Goal: Check status: Check status

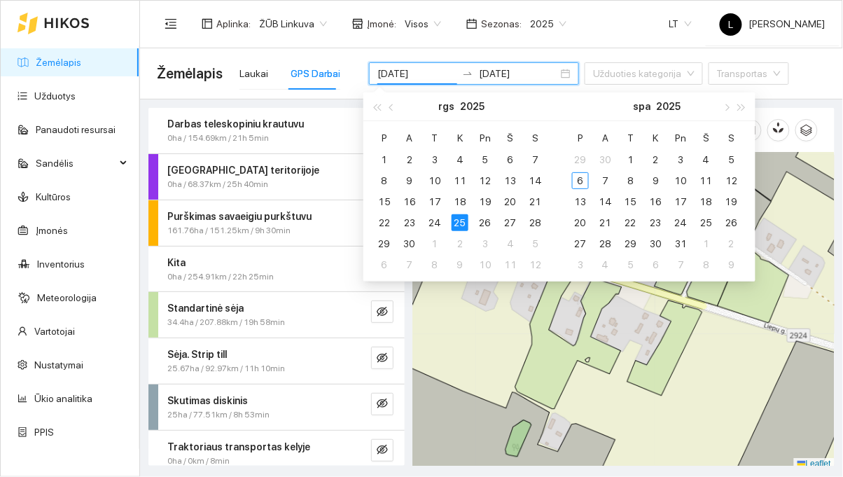
scroll to position [4, 0]
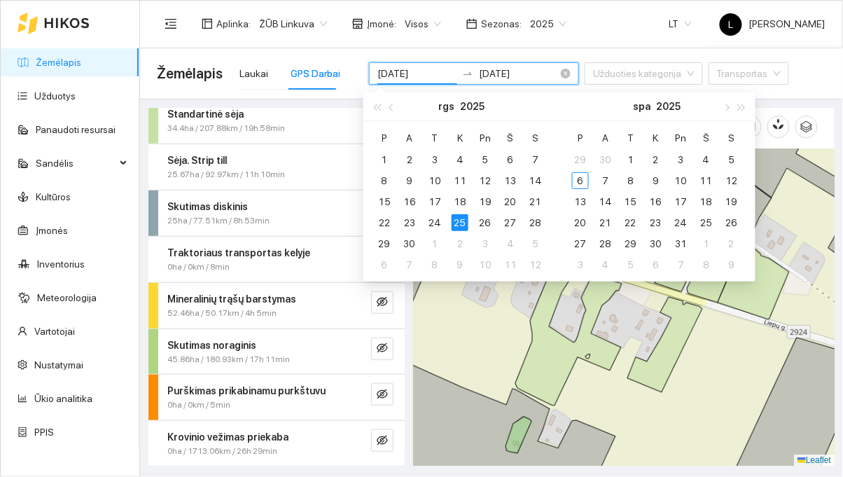
click at [420, 75] on input "[DATE]" at bounding box center [416, 73] width 79 height 15
click at [381, 179] on div "8" at bounding box center [384, 180] width 17 height 17
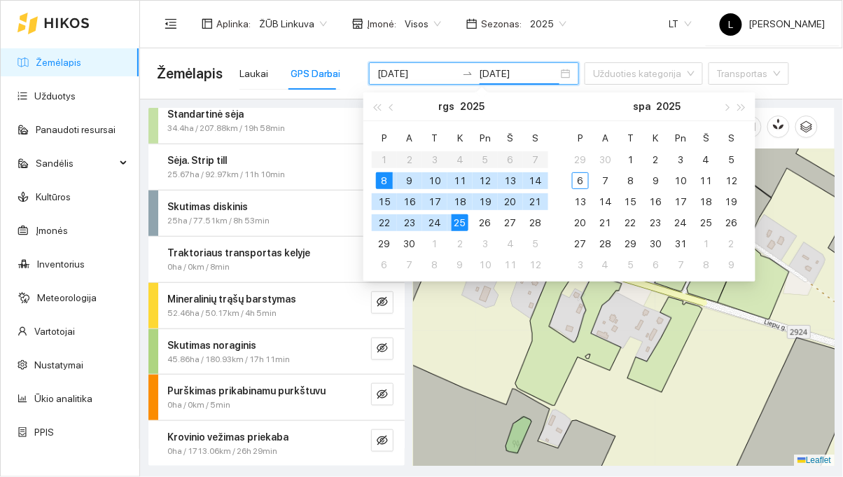
type input "2025-09-08"
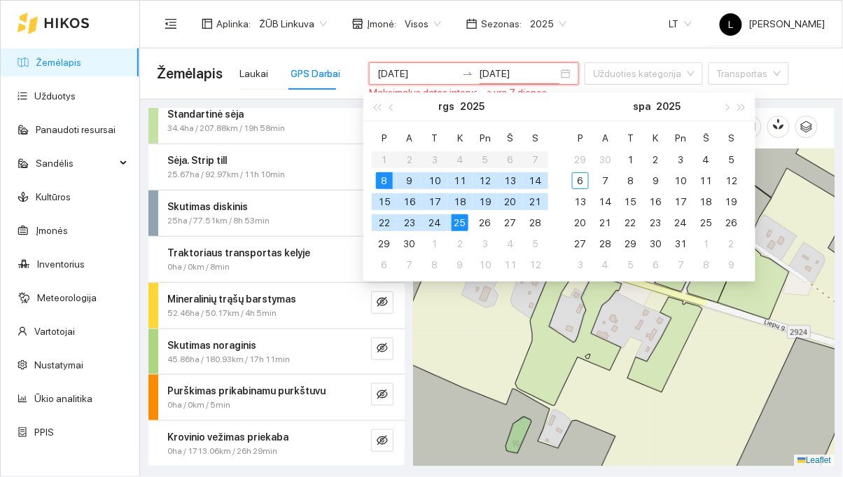
click at [387, 181] on div "8" at bounding box center [384, 180] width 17 height 17
type input "2025-09-08"
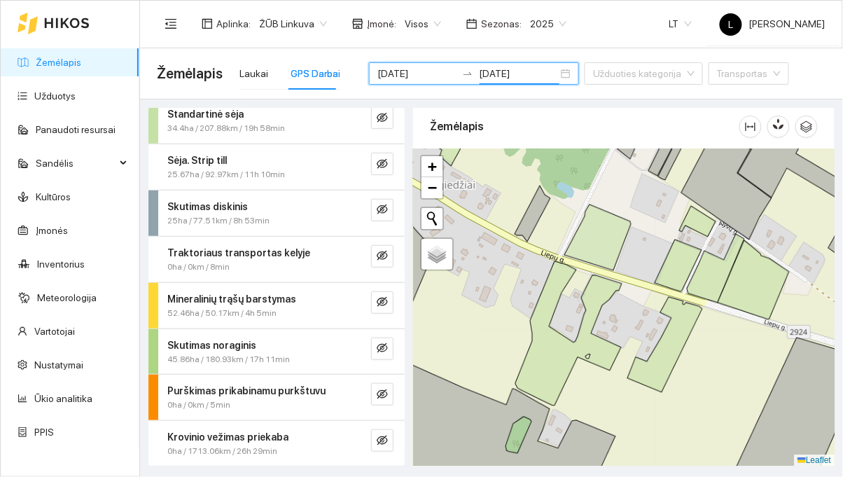
click at [618, 13] on div "Aplinka : ŽŪB Linkuva Įmonė : Visos Sezonas : 2025 LT [PERSON_NAME]" at bounding box center [491, 24] width 669 height 46
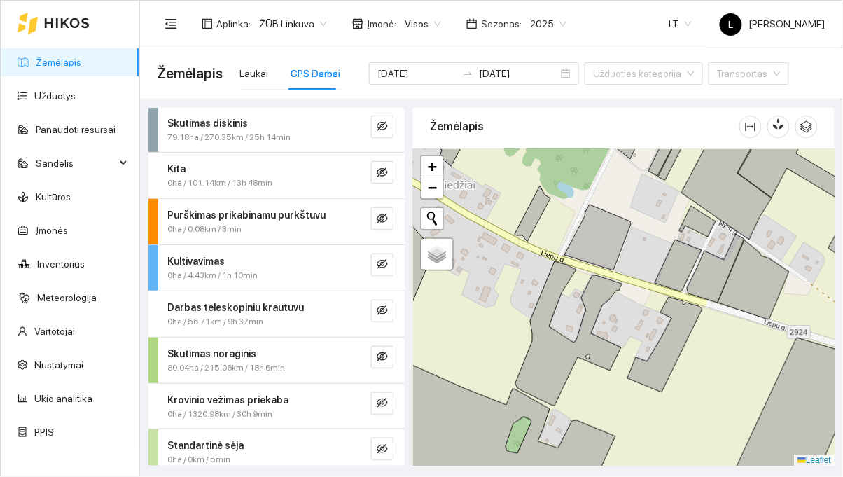
scroll to position [146, 0]
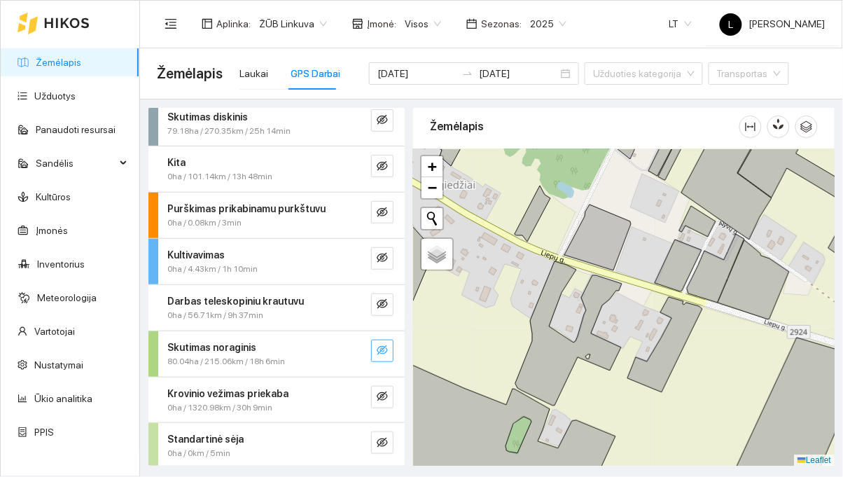
click at [373, 353] on button "button" at bounding box center [382, 351] width 22 height 22
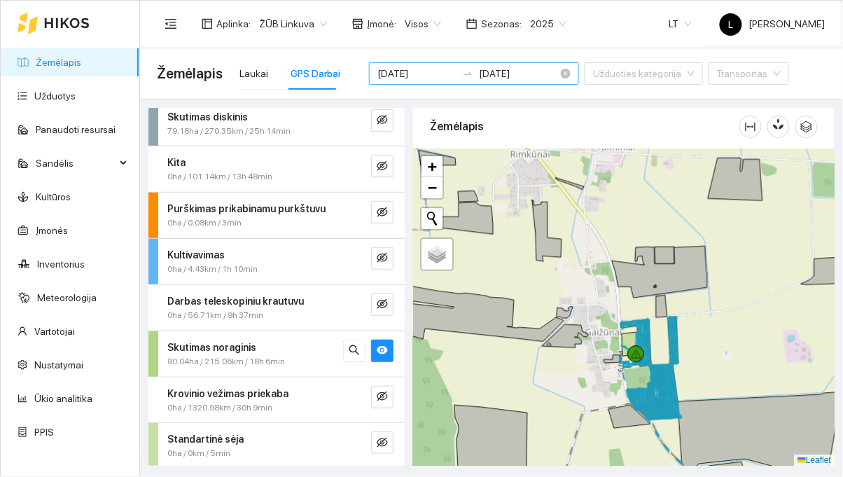
click at [422, 71] on input "2025-09-08" at bounding box center [416, 73] width 79 height 15
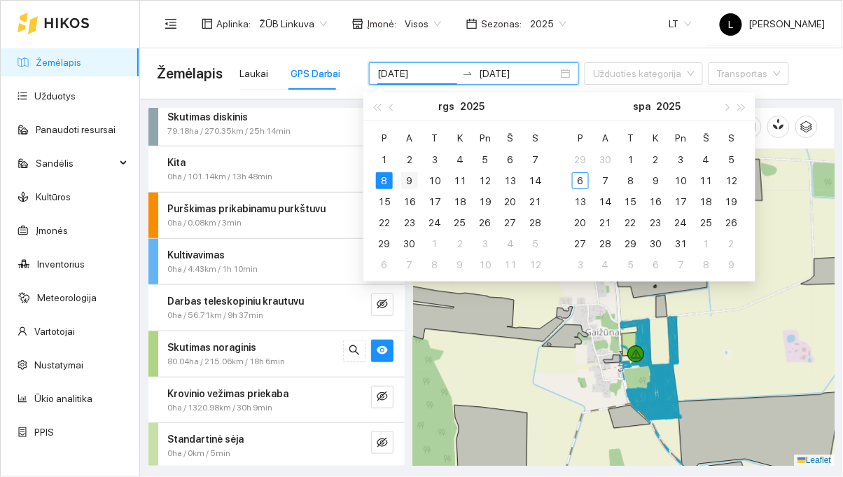
click at [413, 181] on div "9" at bounding box center [409, 180] width 17 height 17
type input "2025-09-09"
click at [537, 182] on div "14" at bounding box center [535, 180] width 17 height 17
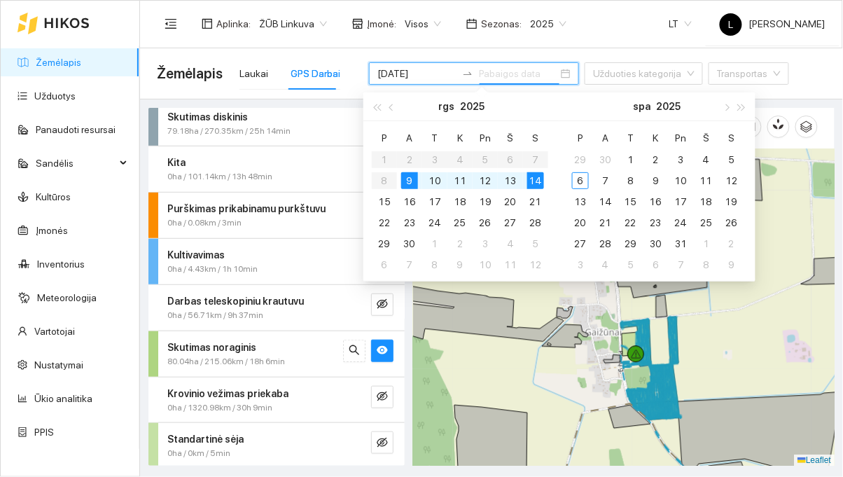
type input "2025-09-14"
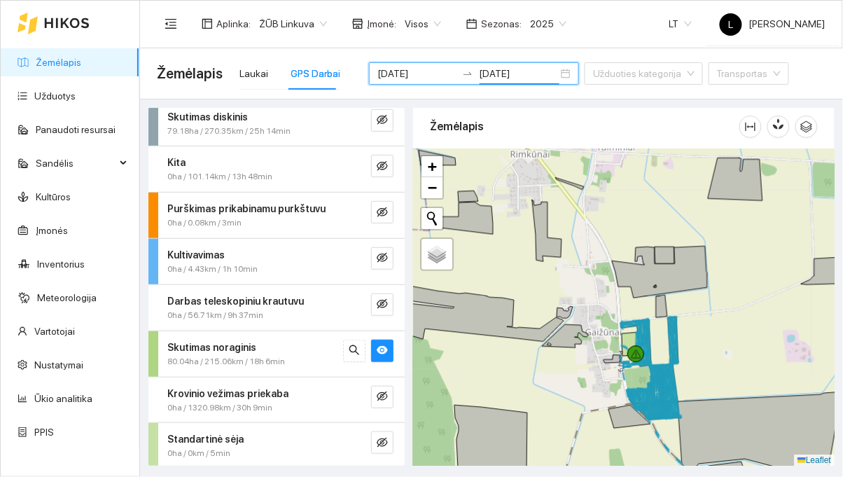
click at [606, 28] on div "Aplinka : ŽŪB Linkuva Įmonė : Visos Sezonas : 2025 LT [PERSON_NAME]" at bounding box center [491, 24] width 669 height 46
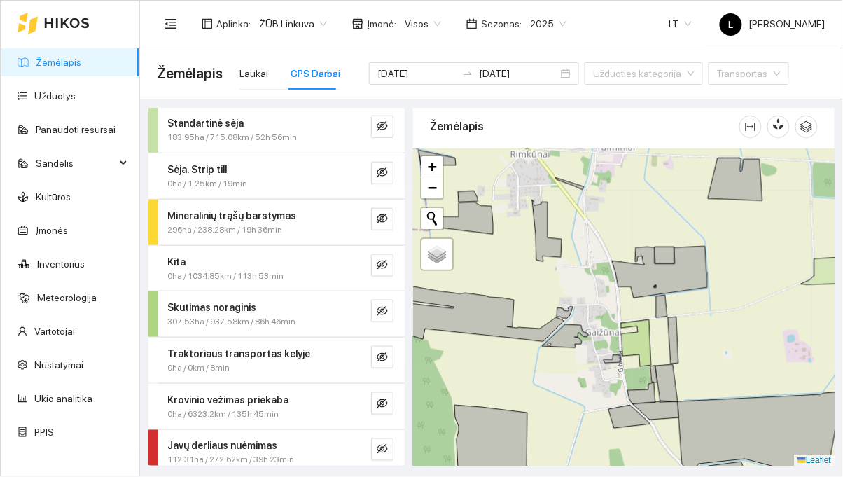
scroll to position [277, 0]
click at [382, 306] on icon "eye-invisible" at bounding box center [382, 311] width 11 height 10
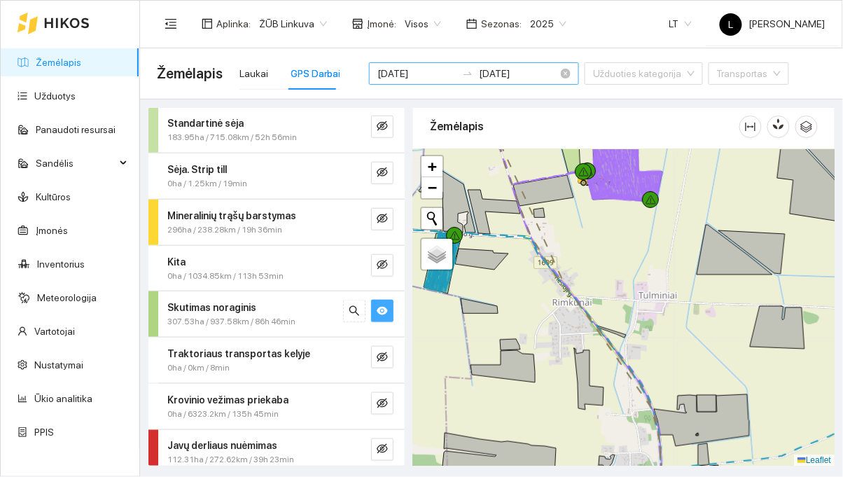
click at [414, 67] on input "2025-09-09" at bounding box center [416, 73] width 79 height 15
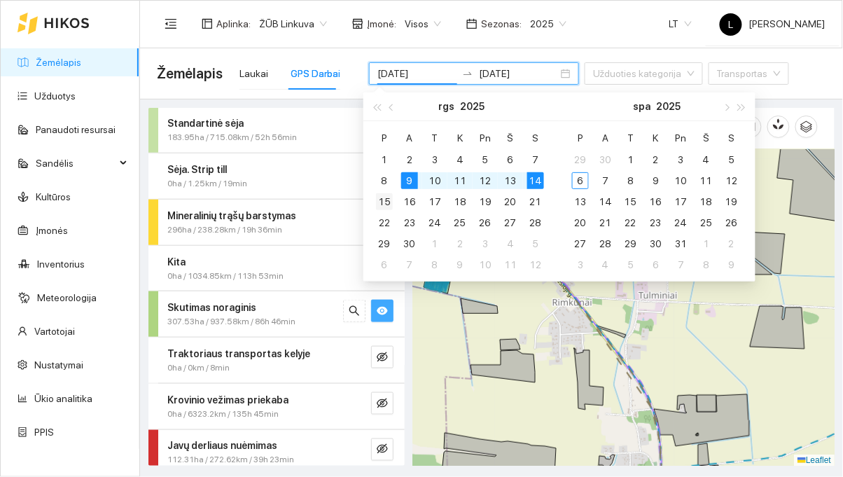
click at [386, 193] on div "15" at bounding box center [384, 201] width 17 height 17
type input "2025-09-15"
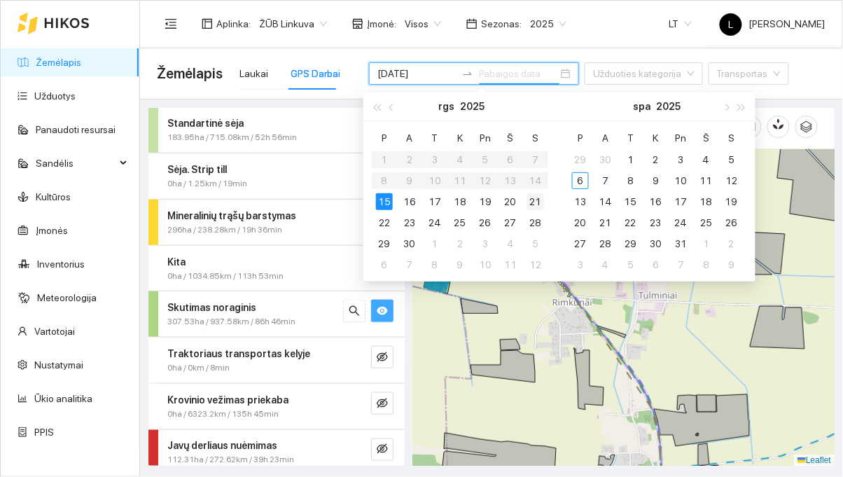
click at [532, 207] on div "21" at bounding box center [535, 201] width 17 height 17
type input "[DATE]"
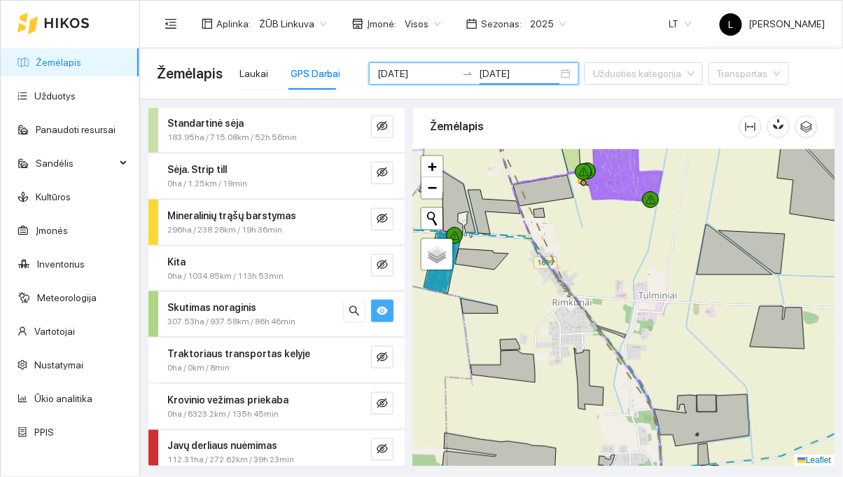
click at [642, 23] on div "Aplinka : ŽŪB Linkuva Įmonė : Visos Sezonas : 2025 LT L Laisvūnas Gudjurgis" at bounding box center [491, 24] width 669 height 46
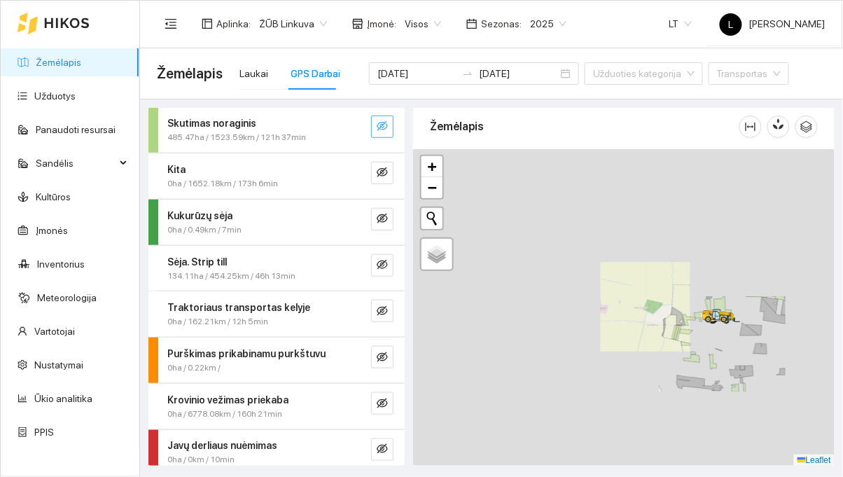
scroll to position [139, 0]
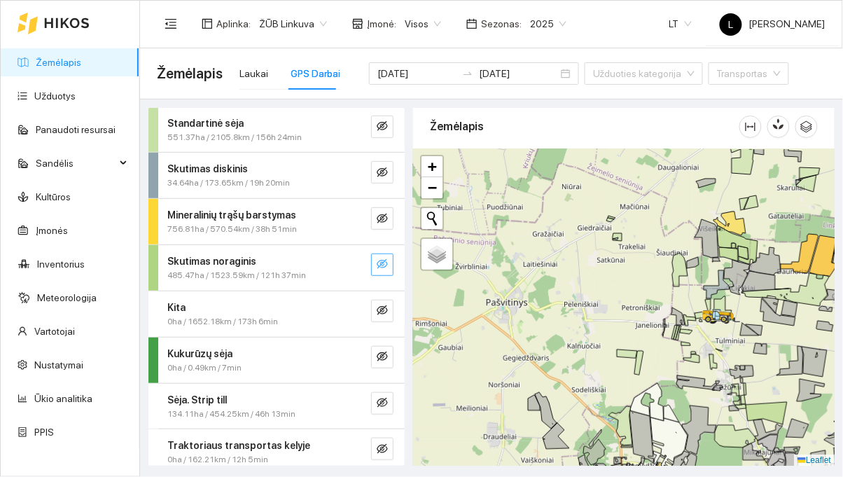
click at [377, 259] on icon "eye-invisible" at bounding box center [382, 263] width 11 height 11
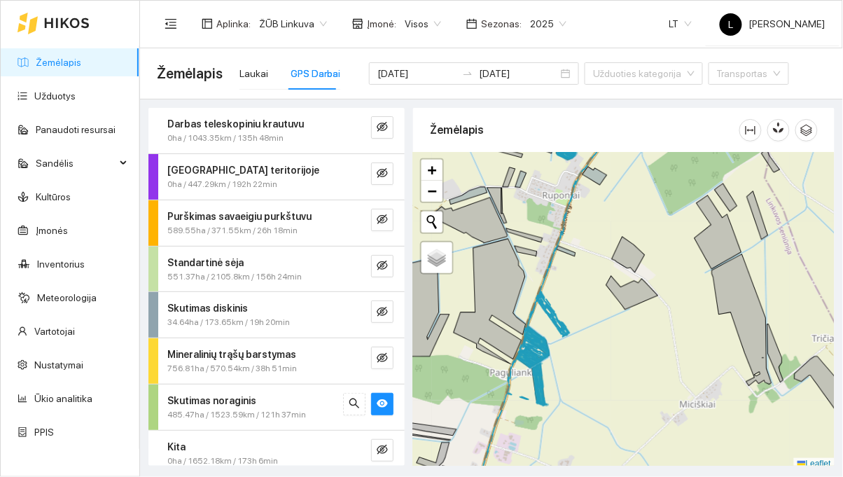
scroll to position [4, 0]
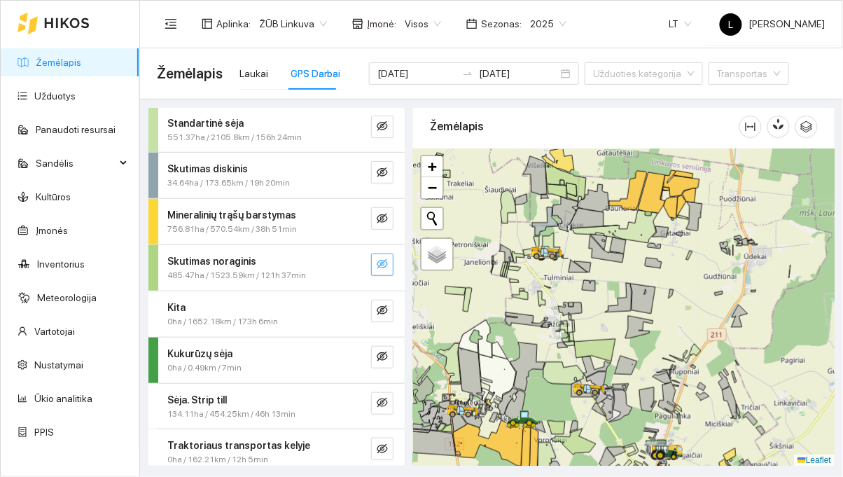
click at [391, 266] on button "button" at bounding box center [382, 265] width 22 height 22
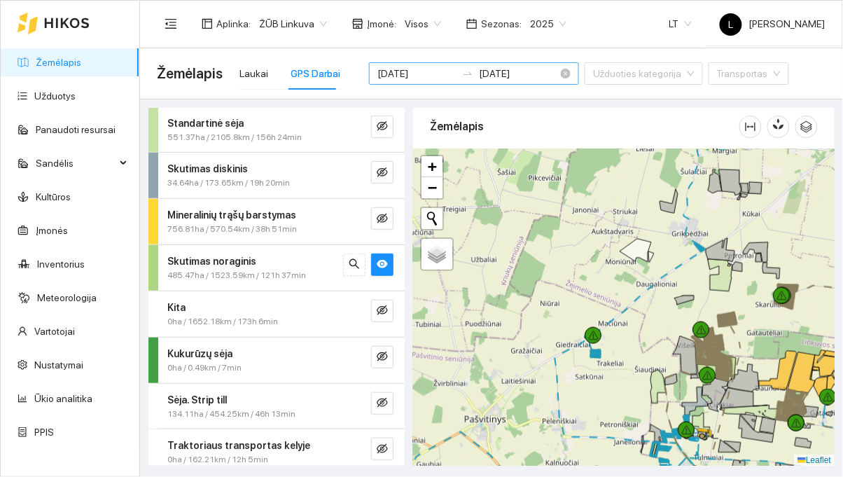
click at [417, 67] on input "[DATE]" at bounding box center [416, 73] width 79 height 15
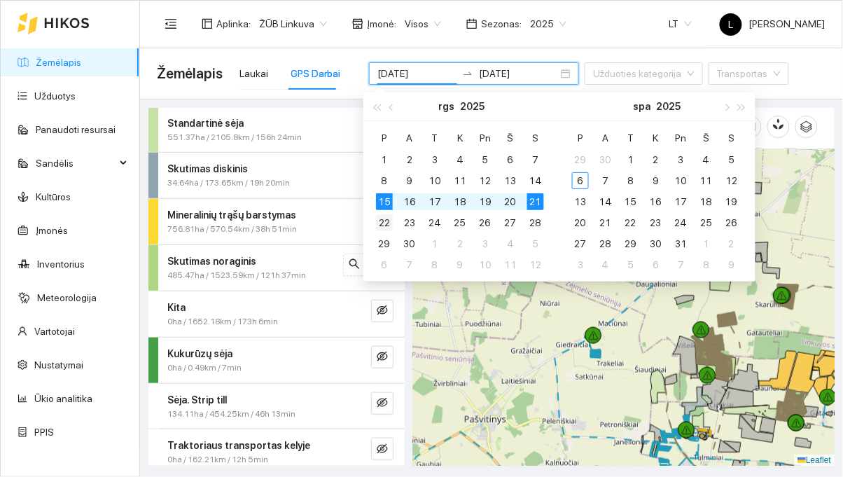
click at [381, 215] on div "22" at bounding box center [384, 222] width 17 height 17
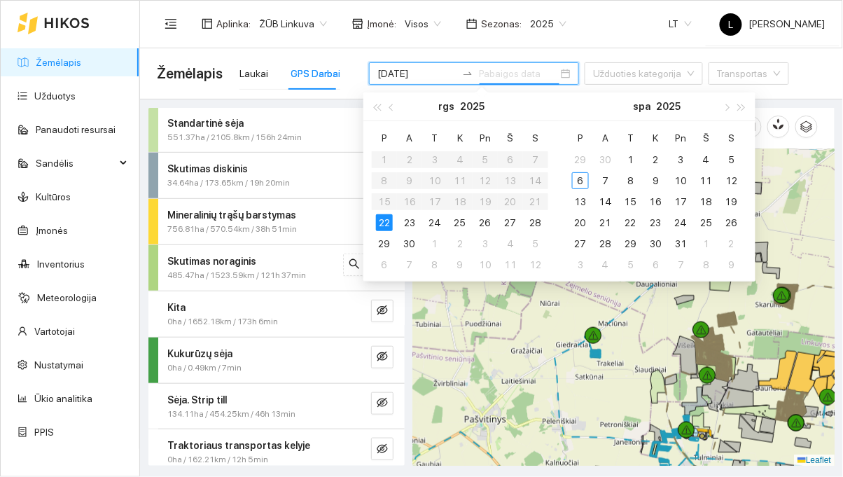
type input "[DATE]"
click at [409, 244] on div "30" at bounding box center [409, 243] width 17 height 17
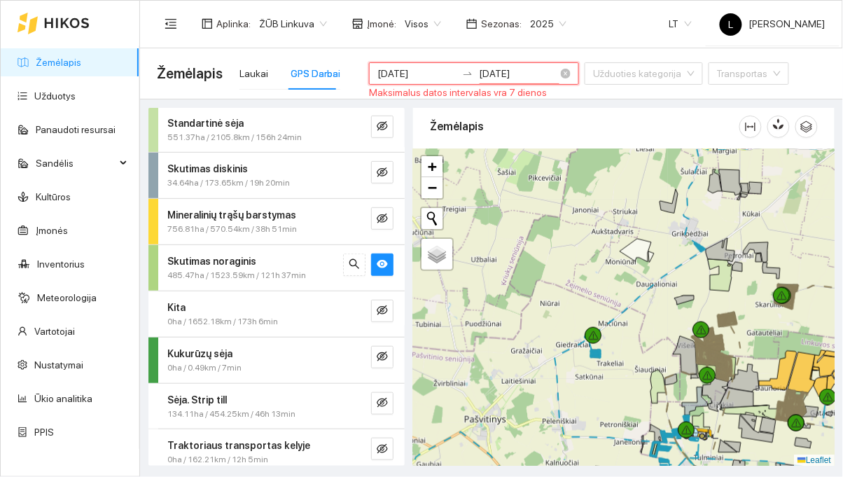
click at [540, 77] on input "[DATE]" at bounding box center [518, 73] width 79 height 15
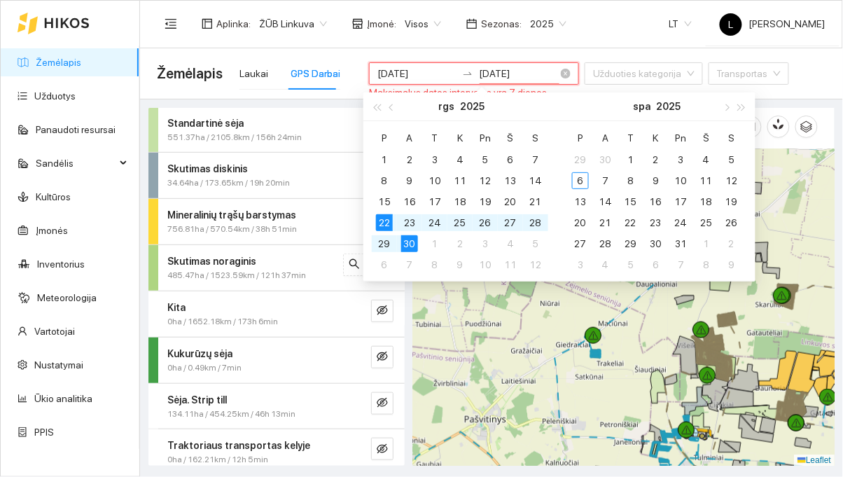
click at [381, 240] on div "29" at bounding box center [384, 243] width 17 height 17
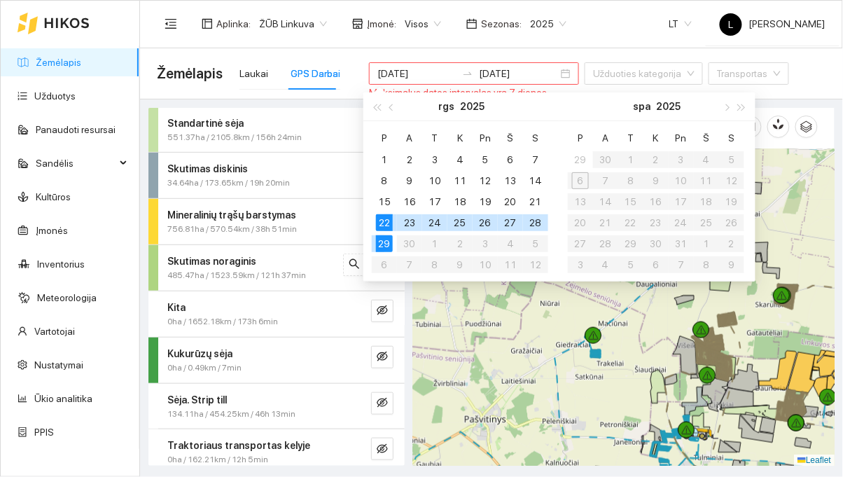
type input "[DATE]"
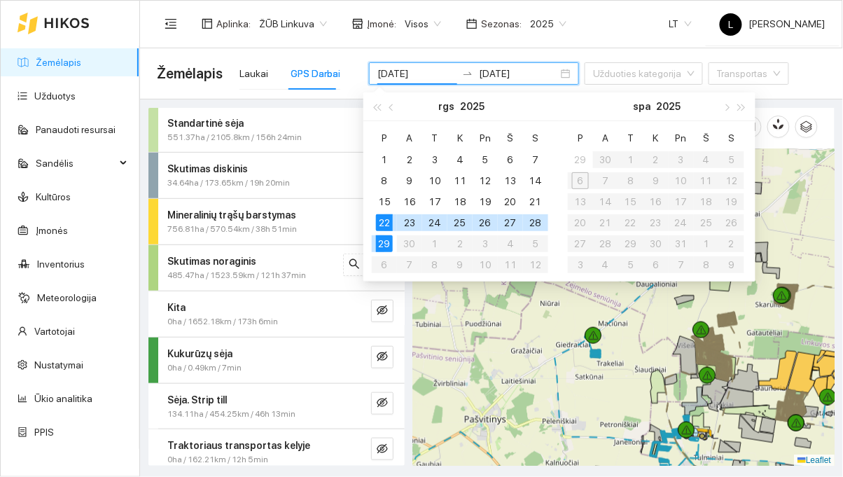
click at [617, 38] on div "Aplinka : ŽŪB Linkuva Įmonė : Visos Sezonas : 2025 LT [PERSON_NAME]" at bounding box center [491, 24] width 669 height 46
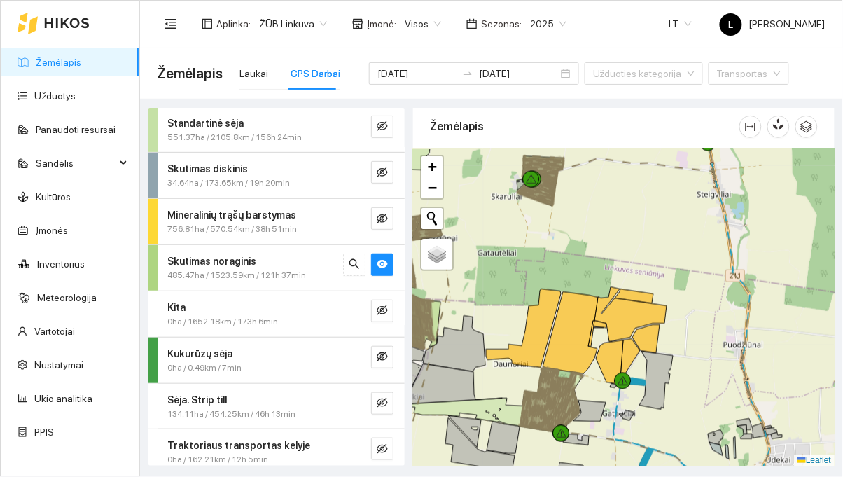
click at [659, 362] on icon at bounding box center [656, 381] width 34 height 58
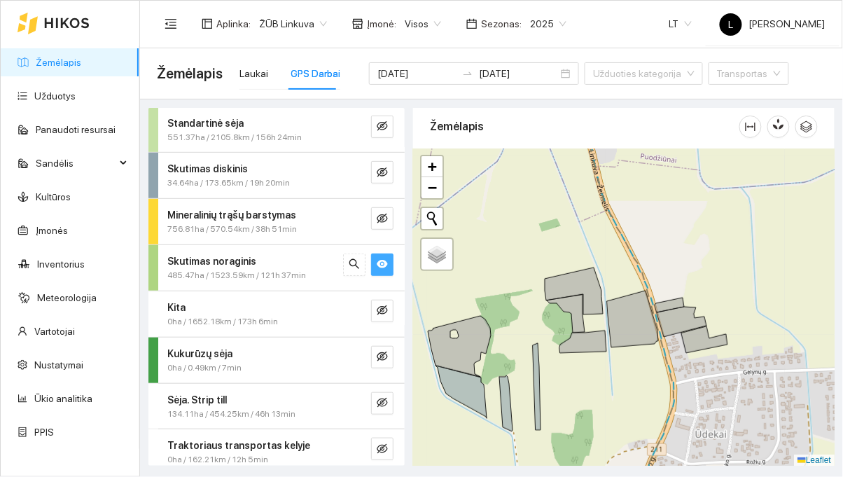
click at [379, 258] on icon "eye" at bounding box center [382, 263] width 11 height 11
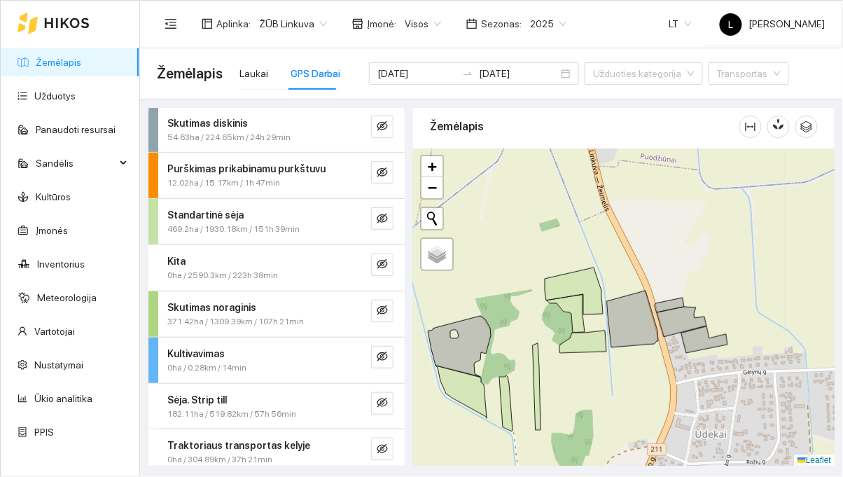
scroll to position [93, 0]
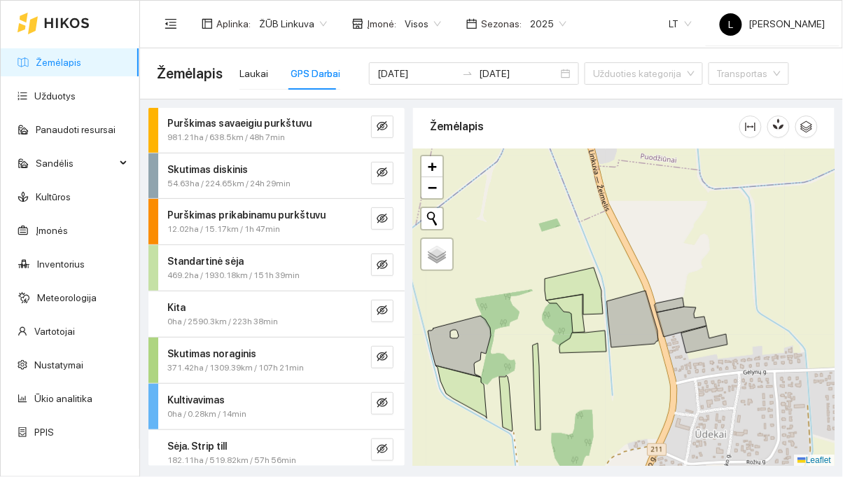
click at [376, 338] on div "Skutimas noraginis 371.42ha / 1309.39km / 107h 21min" at bounding box center [276, 361] width 256 height 46
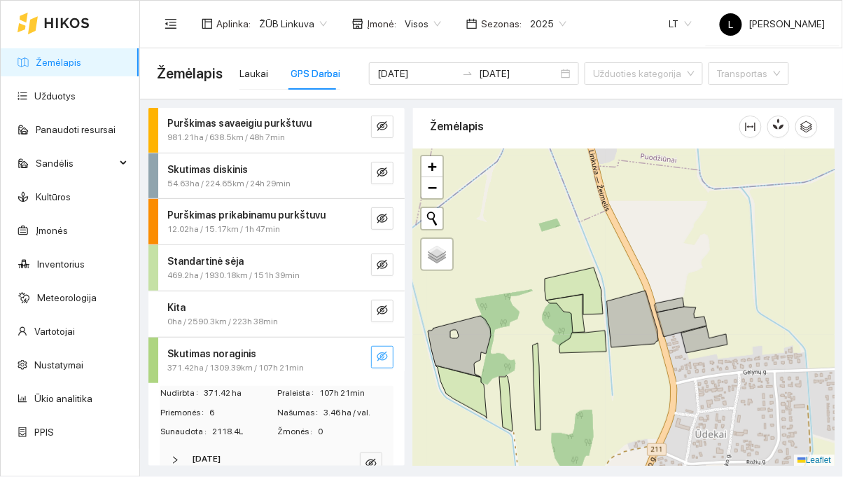
click at [385, 353] on icon "eye-invisible" at bounding box center [382, 357] width 11 height 10
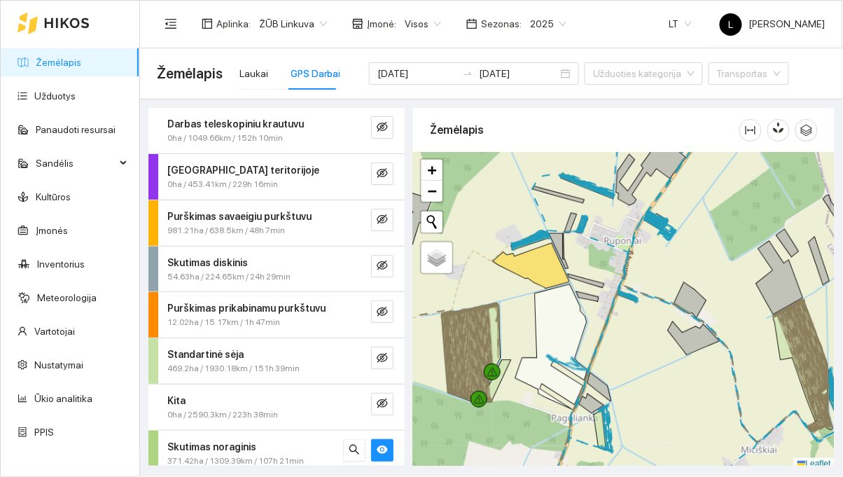
scroll to position [4, 0]
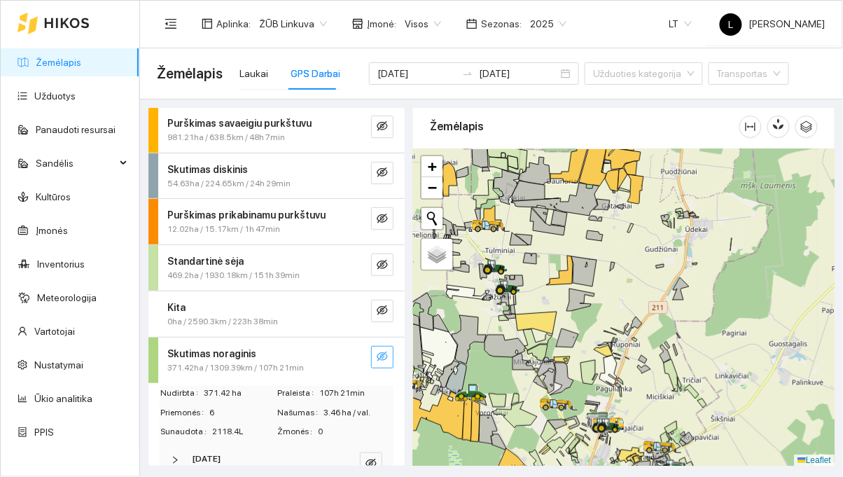
click at [384, 347] on button "button" at bounding box center [382, 357] width 22 height 22
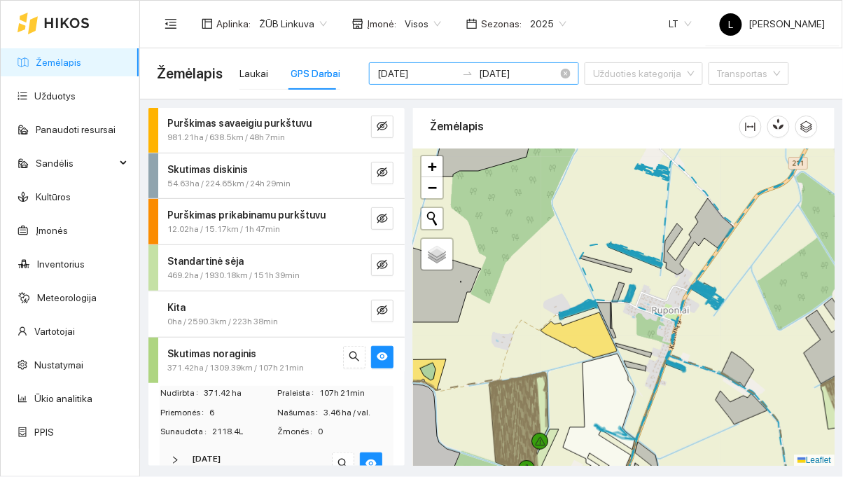
click at [412, 78] on input "[DATE]" at bounding box center [416, 73] width 79 height 15
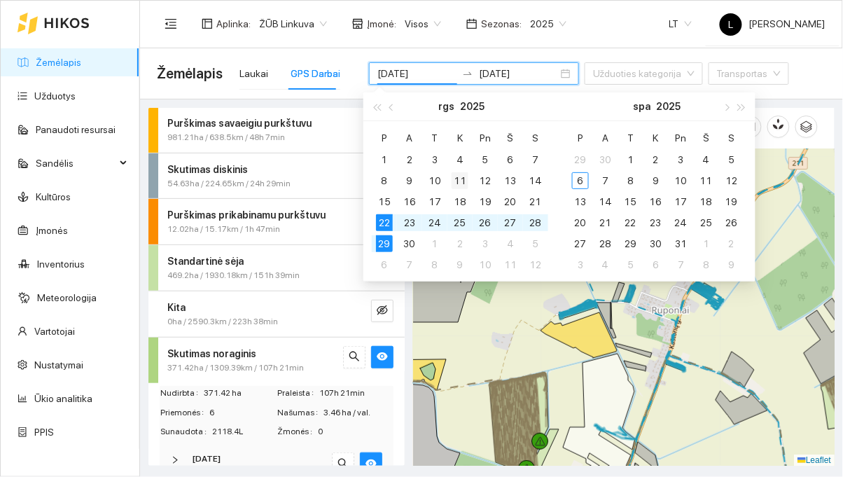
click at [448, 177] on td "11" at bounding box center [460, 180] width 25 height 21
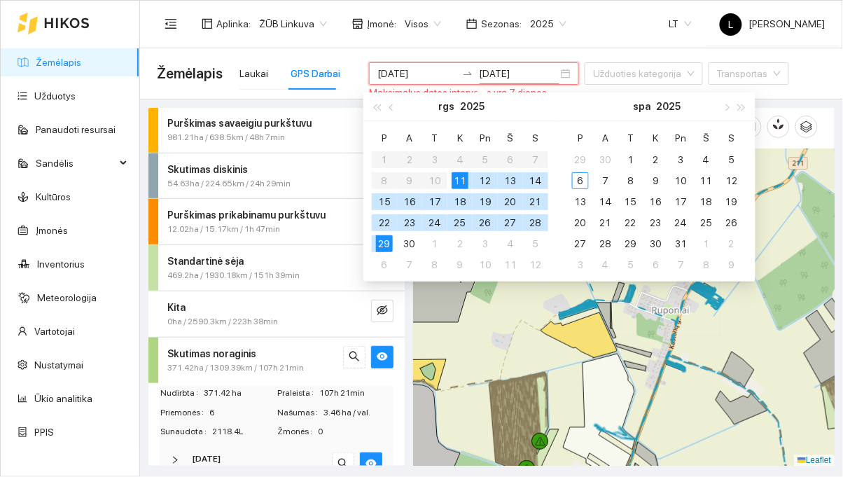
click at [439, 179] on table "P A T K Pn Š S 1 2 3 4 5 6 7 8 9 10 11 12 13 14 15 16 17 18 19 20 21 22 23 24 2…" at bounding box center [460, 201] width 176 height 148
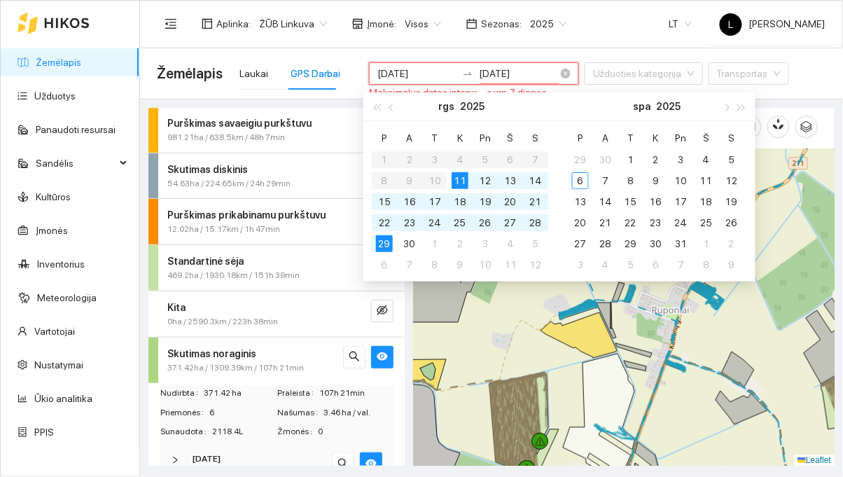
click at [431, 80] on input "2025-09-11" at bounding box center [416, 73] width 79 height 15
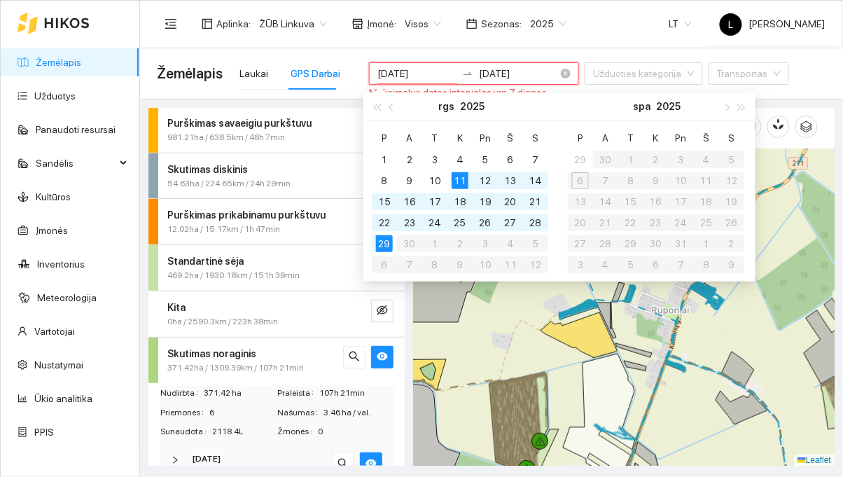
click at [436, 179] on div "10" at bounding box center [435, 180] width 17 height 17
type input "2025-09-10"
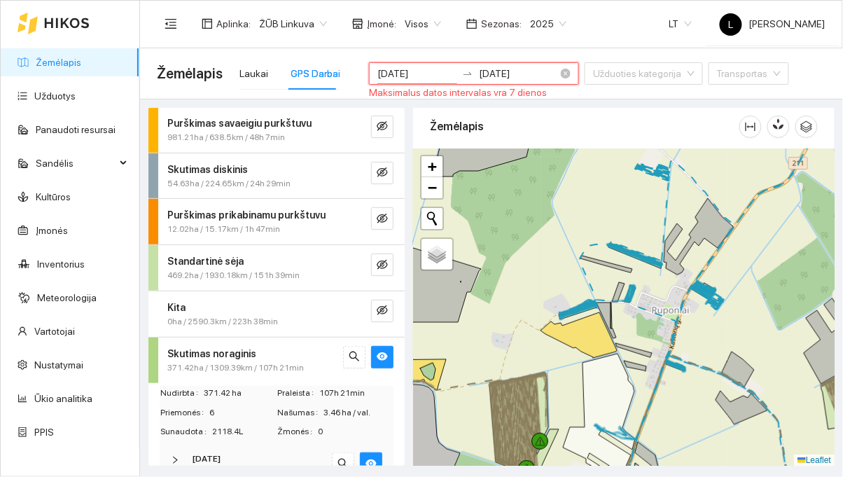
click at [540, 75] on input "[DATE]" at bounding box center [518, 73] width 79 height 15
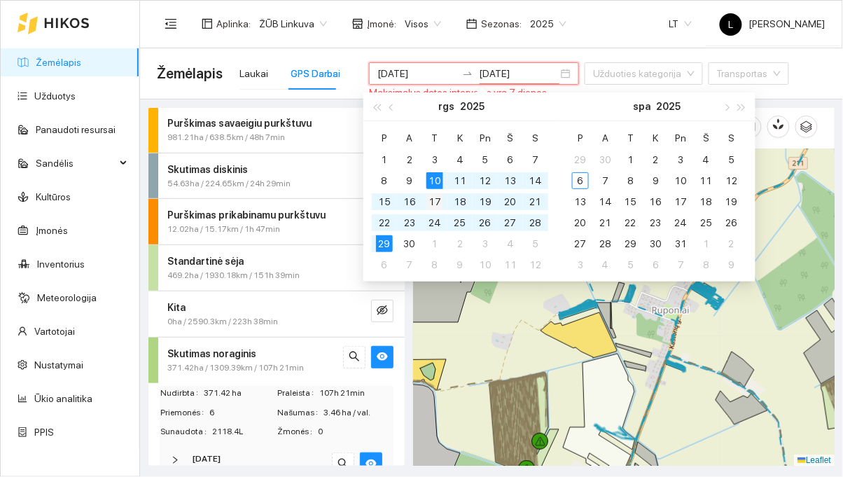
click at [433, 205] on div "17" at bounding box center [435, 201] width 17 height 17
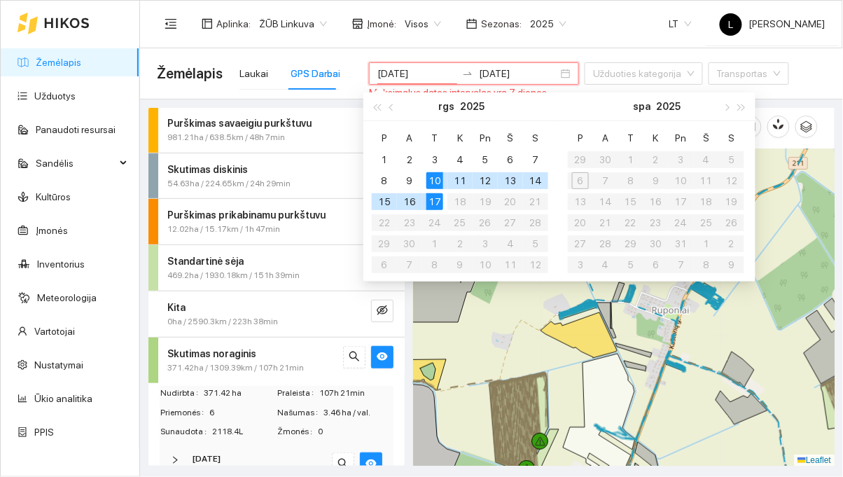
type input "2025-09-17"
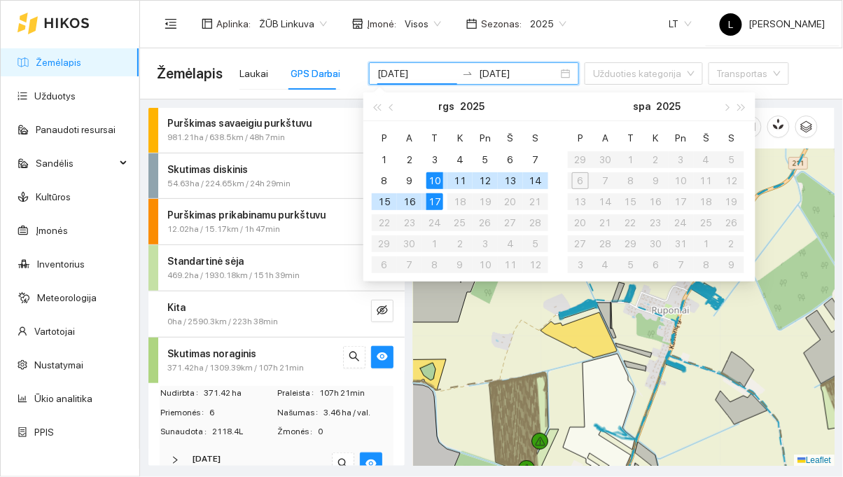
click at [611, 35] on div "Aplinka : ŽŪB Linkuva Įmonė : Visos Sezonas : 2025 LT L Laisvūnas Gudjurgis" at bounding box center [491, 24] width 669 height 46
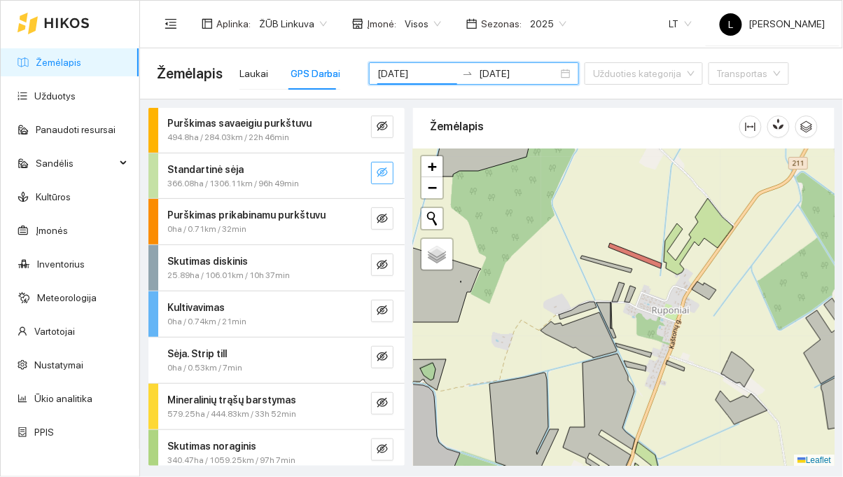
click at [384, 178] on span "eye-invisible" at bounding box center [382, 173] width 11 height 13
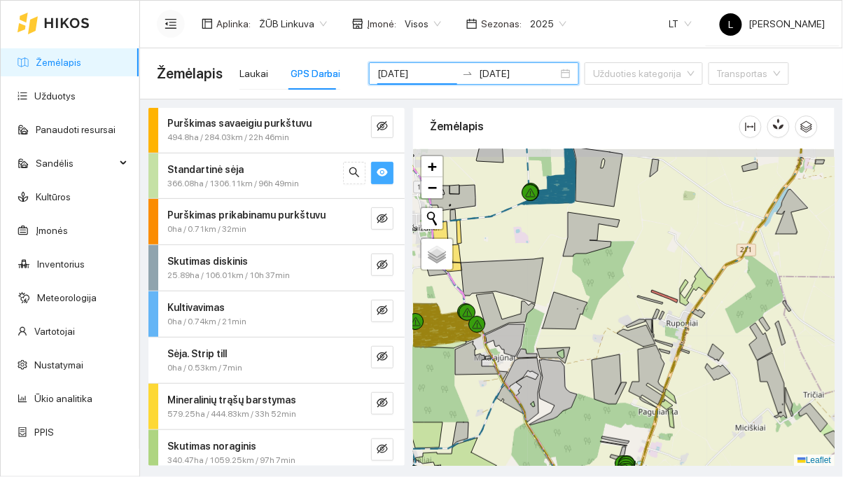
click at [165, 25] on icon "menu-fold" at bounding box center [171, 24] width 13 height 13
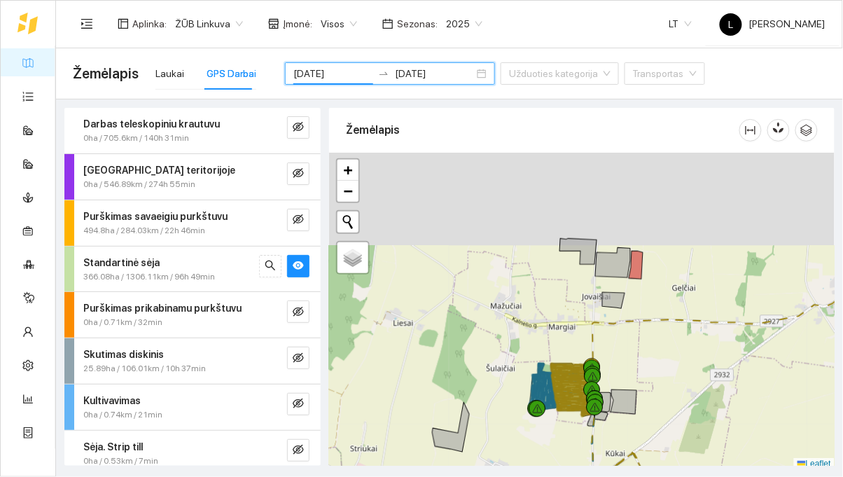
scroll to position [4, 0]
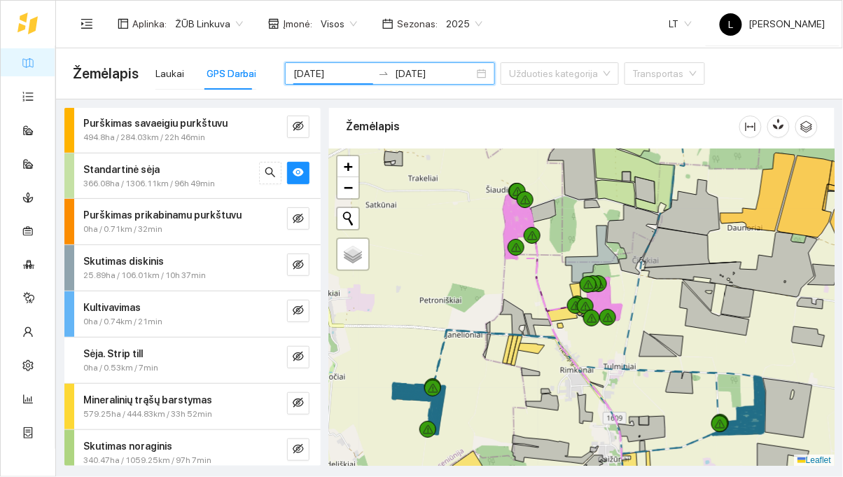
click at [751, 417] on icon at bounding box center [742, 417] width 45 height 15
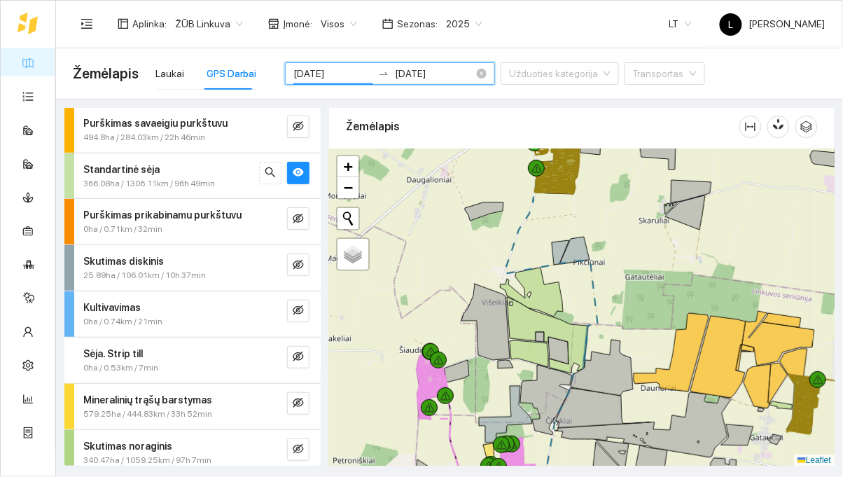
click at [347, 74] on input "2025-09-10" at bounding box center [332, 73] width 79 height 15
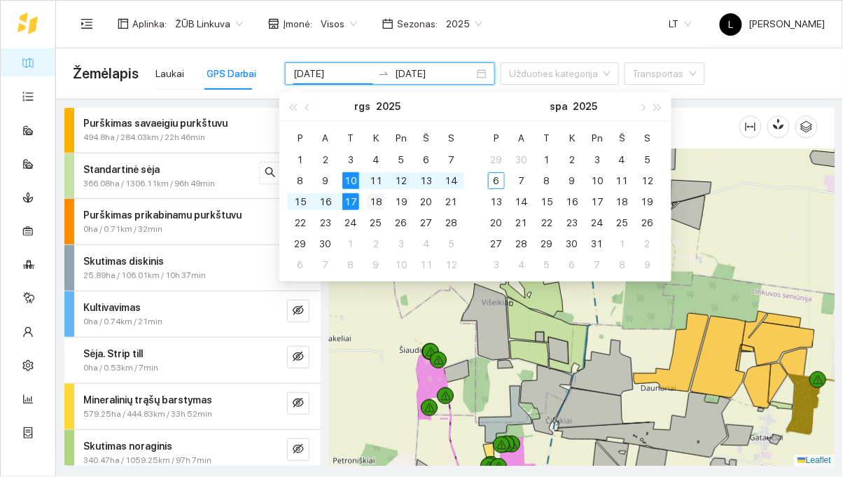
click at [373, 201] on div "18" at bounding box center [376, 201] width 17 height 17
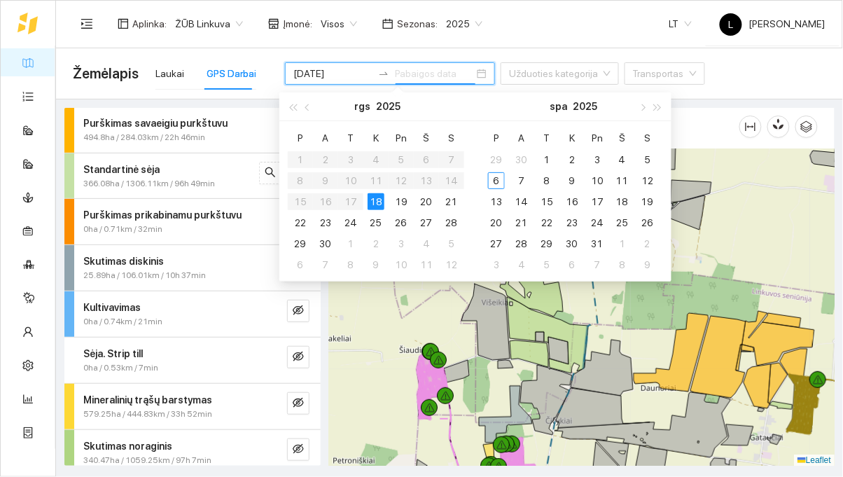
type input "2025-09-18"
click at [369, 221] on div "25" at bounding box center [376, 222] width 17 height 17
type input "[DATE]"
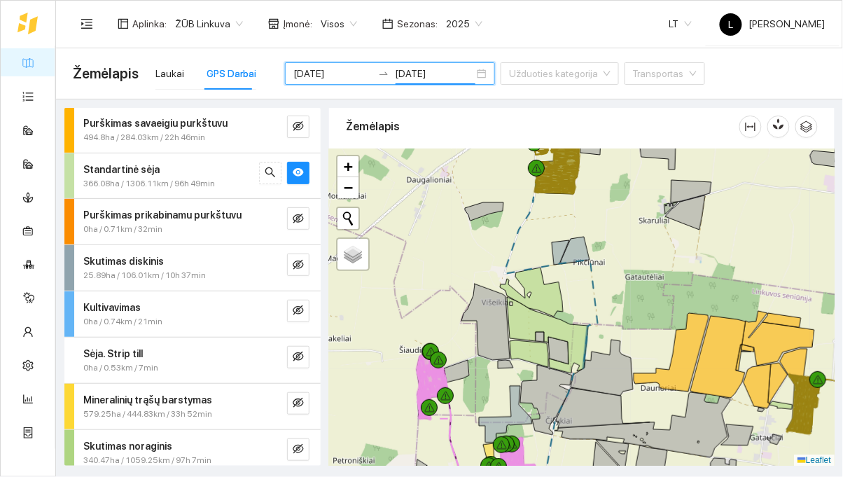
click at [573, 10] on div "Aplinka : ŽŪB Linkuva Įmonė : Visos Sezonas : 2025 LT [PERSON_NAME]" at bounding box center [449, 24] width 753 height 46
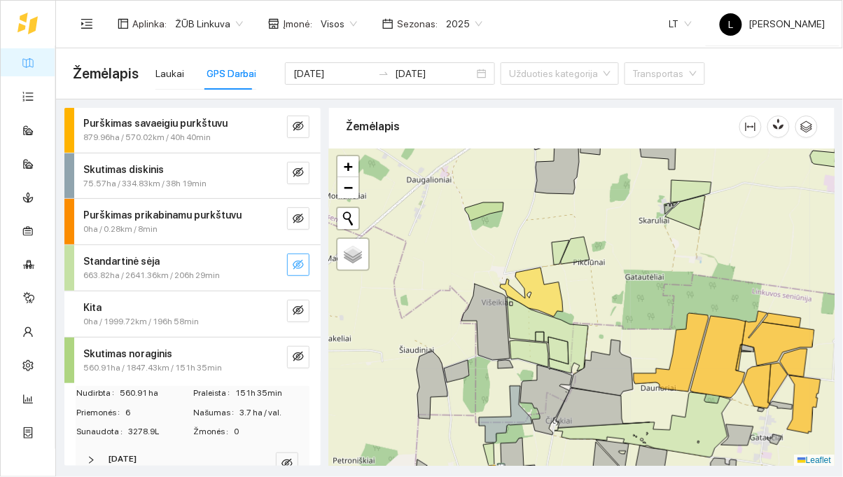
click at [289, 254] on button "button" at bounding box center [298, 265] width 22 height 22
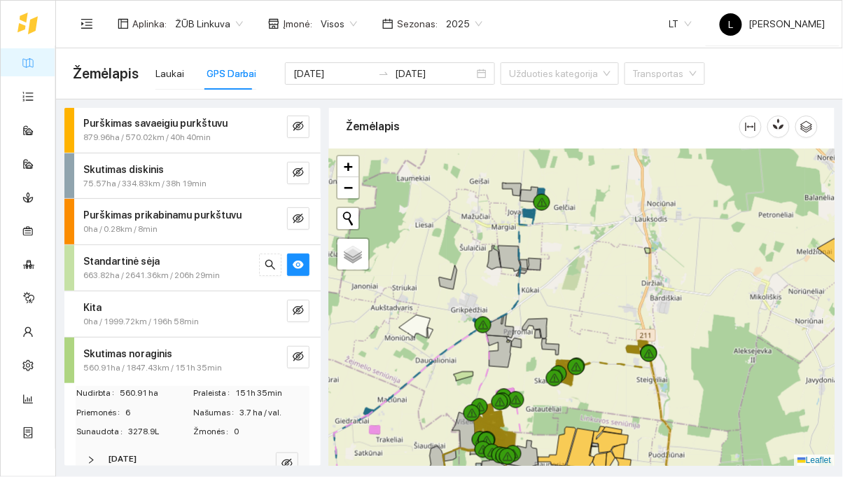
click at [763, 275] on div at bounding box center [582, 307] width 506 height 317
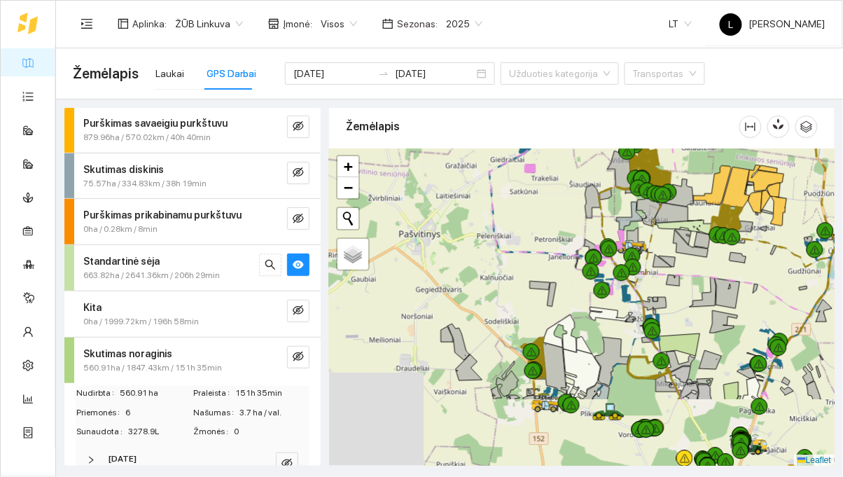
click at [801, 223] on div at bounding box center [582, 307] width 506 height 317
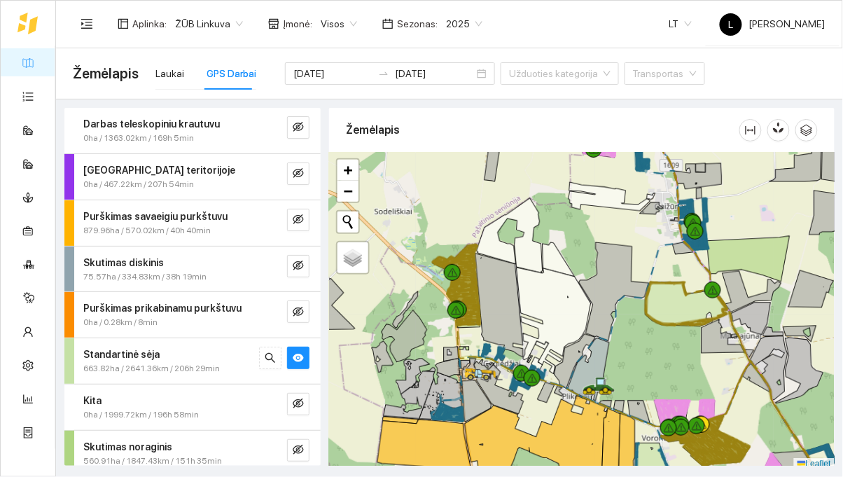
scroll to position [4, 0]
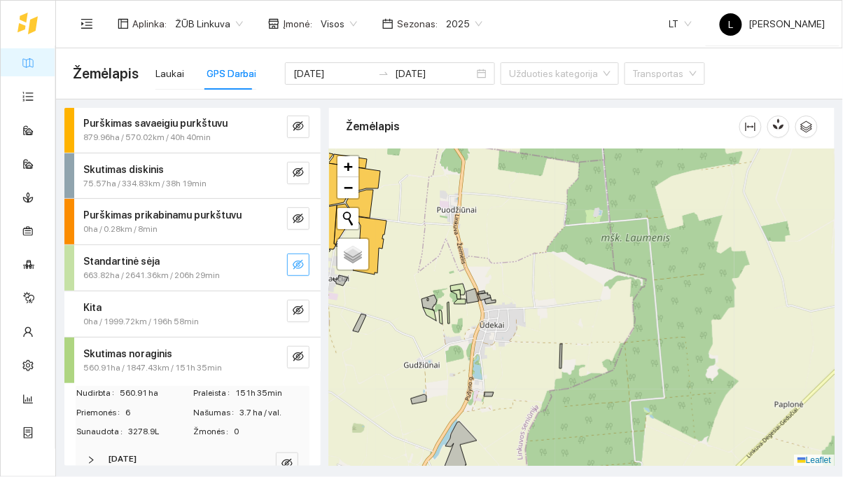
click at [305, 273] on button "button" at bounding box center [298, 265] width 22 height 22
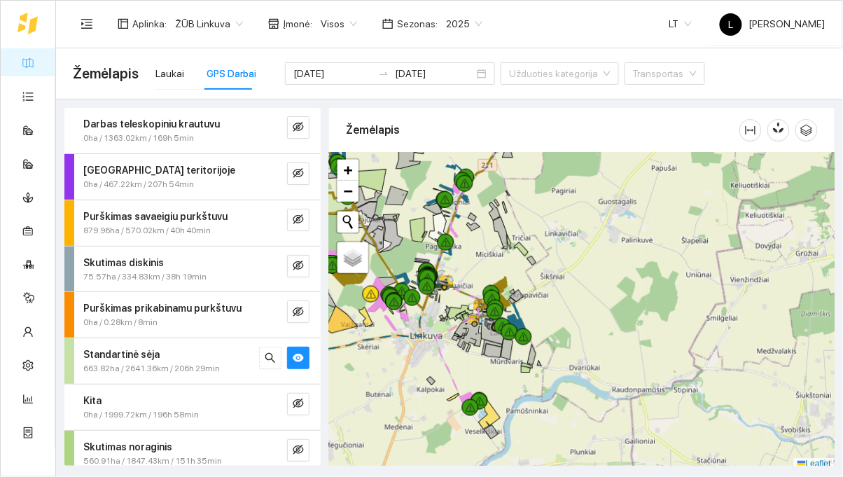
scroll to position [4, 0]
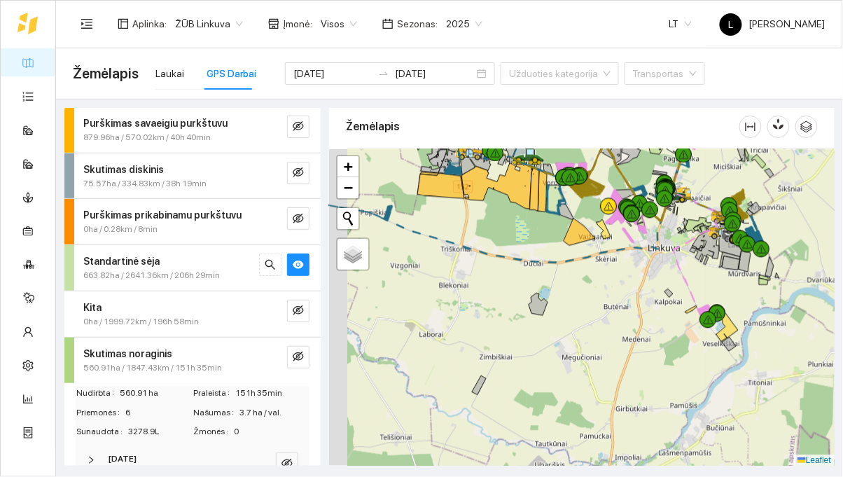
click at [414, 227] on div at bounding box center [582, 307] width 506 height 317
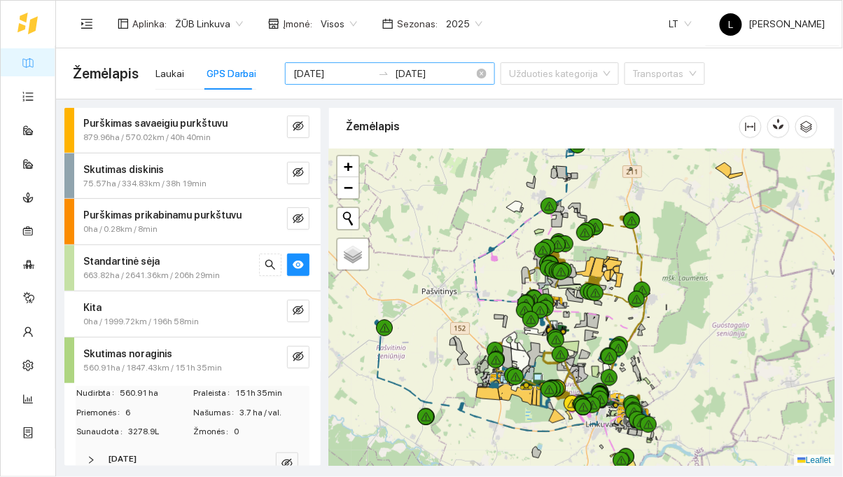
click at [335, 71] on input "2025-09-18" at bounding box center [332, 73] width 79 height 15
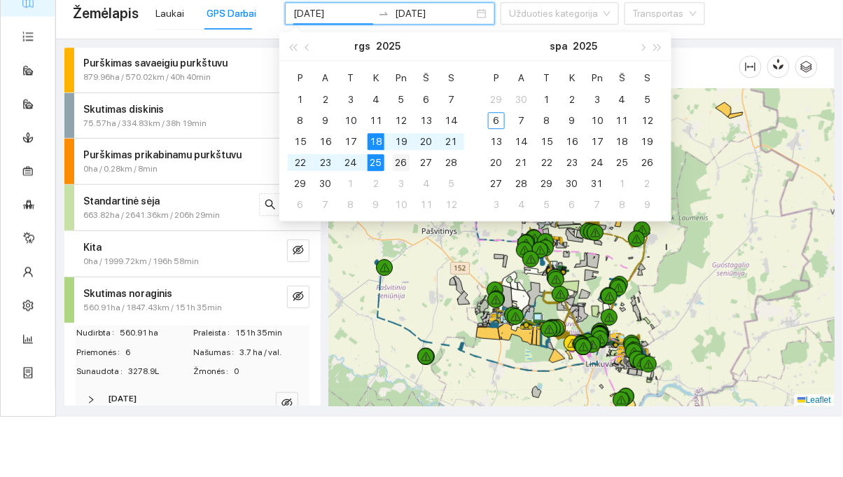
click at [400, 218] on div "26" at bounding box center [401, 222] width 17 height 17
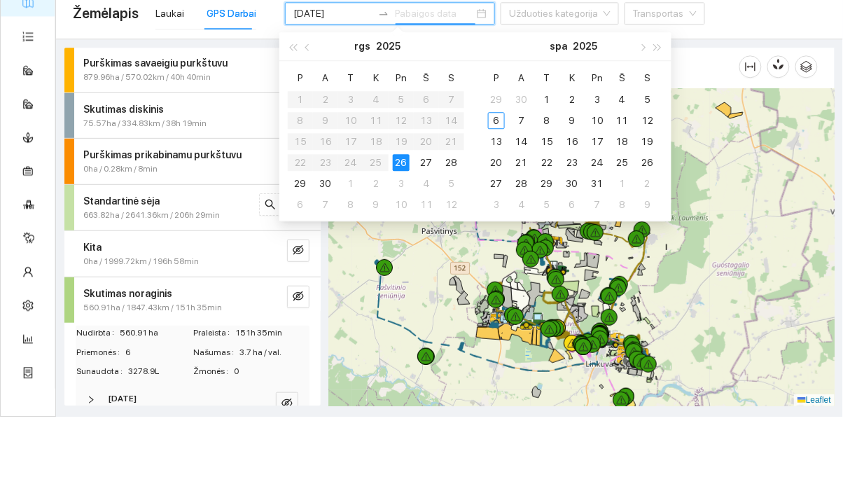
type input "[DATE]"
click at [321, 246] on div "30" at bounding box center [325, 243] width 17 height 17
type input "[DATE]"
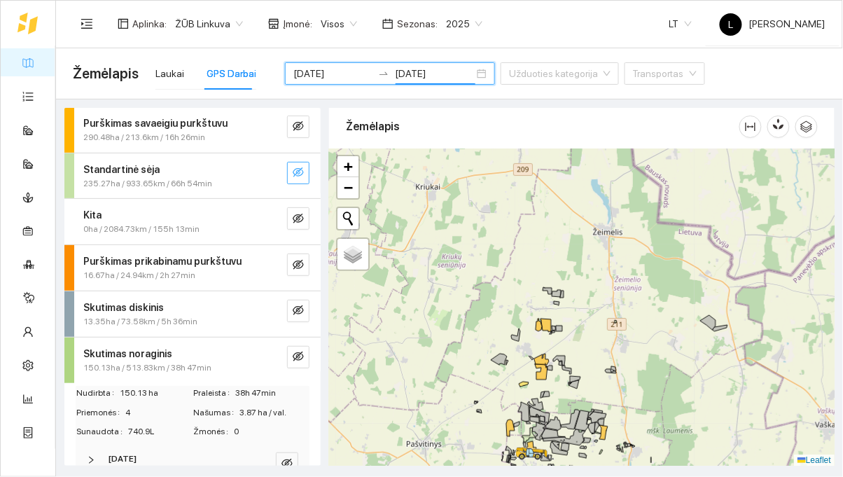
click at [305, 175] on button "button" at bounding box center [298, 173] width 22 height 22
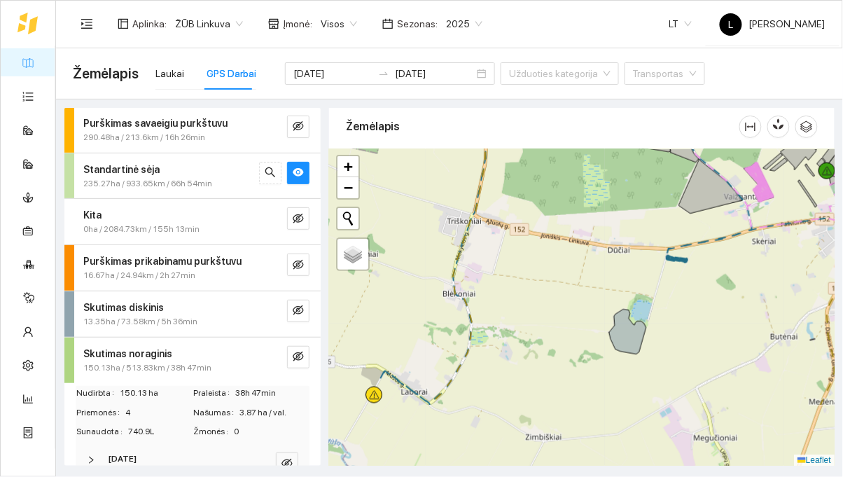
click at [742, 320] on div at bounding box center [582, 307] width 506 height 317
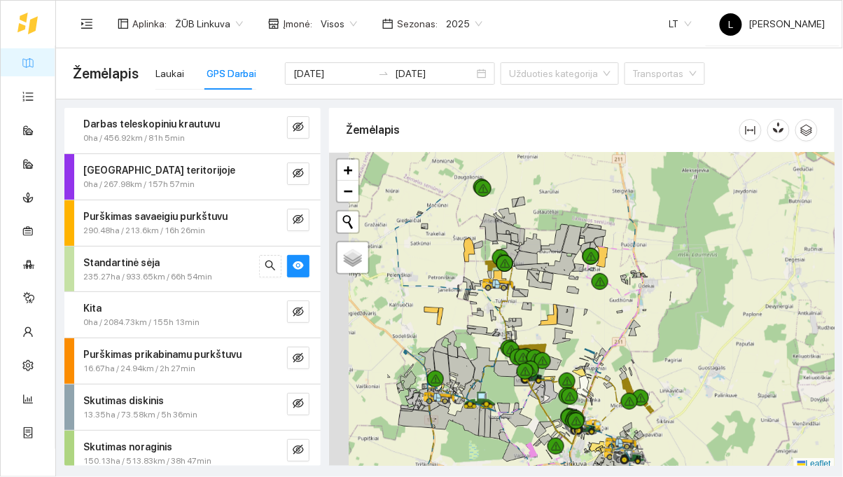
scroll to position [4, 0]
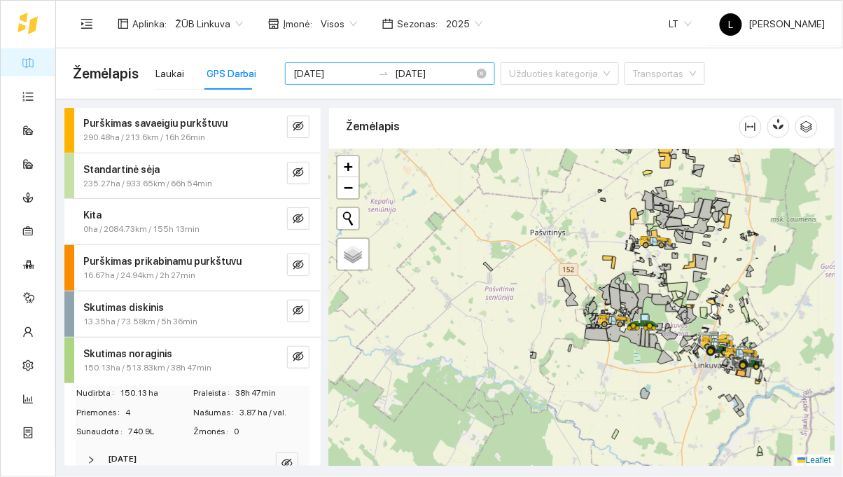
click at [357, 69] on input "[DATE]" at bounding box center [332, 73] width 79 height 15
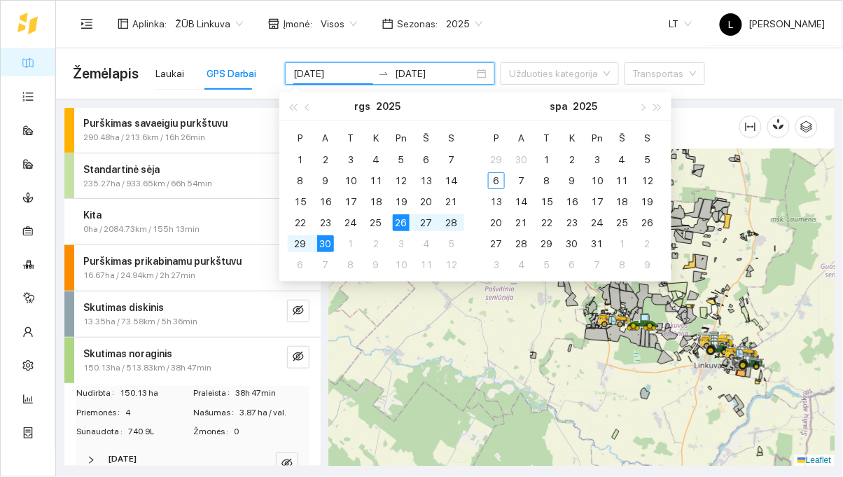
click at [333, 245] on div "30" at bounding box center [325, 243] width 17 height 17
type input "[DATE]"
click at [333, 240] on div "30" at bounding box center [325, 243] width 17 height 17
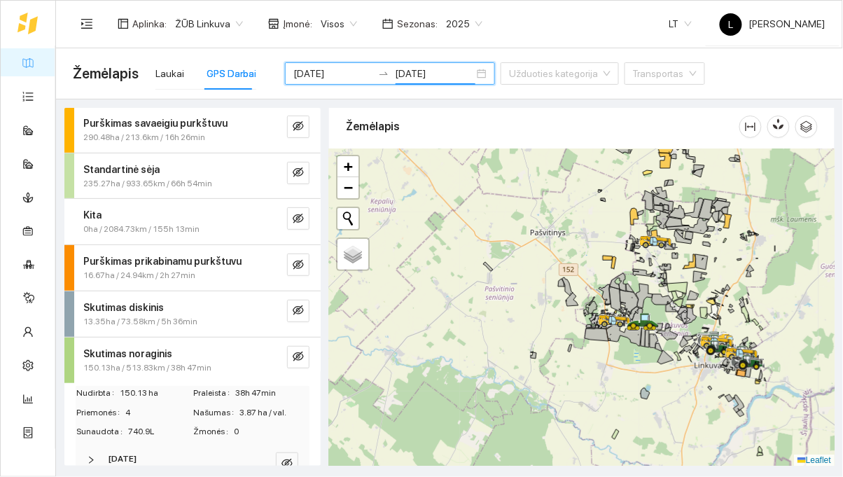
click at [542, 25] on div "Aplinka : ŽŪB Linkuva Įmonė : Visos Sezonas : 2025 LT [PERSON_NAME]" at bounding box center [449, 24] width 753 height 46
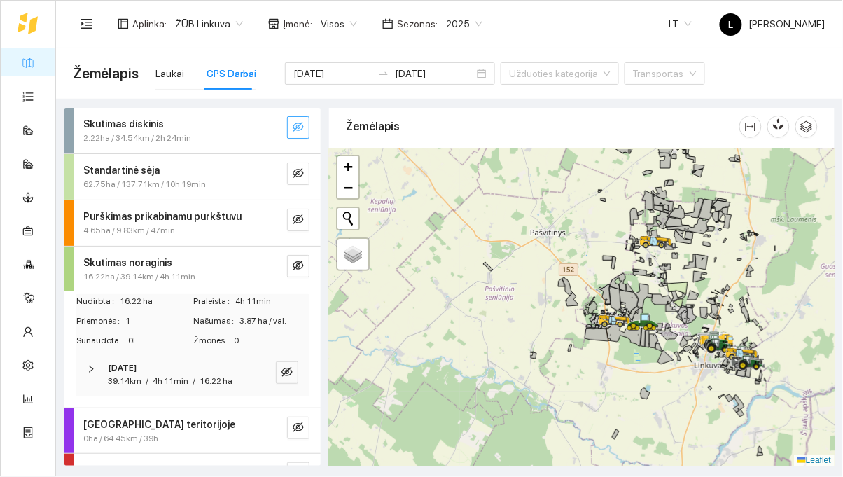
click at [293, 126] on icon "eye-invisible" at bounding box center [298, 126] width 11 height 11
